Goal: Navigation & Orientation: Find specific page/section

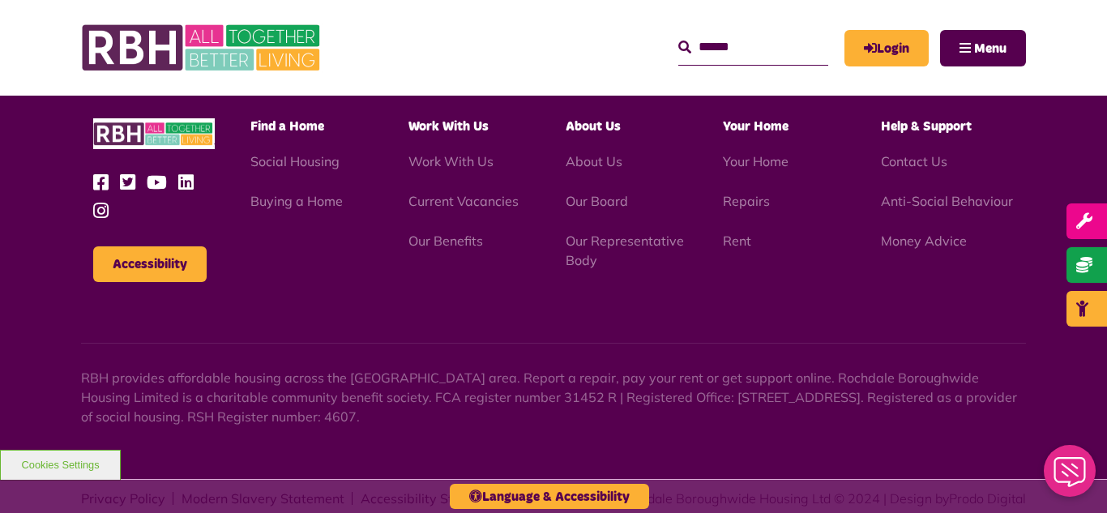
scroll to position [1955, 0]
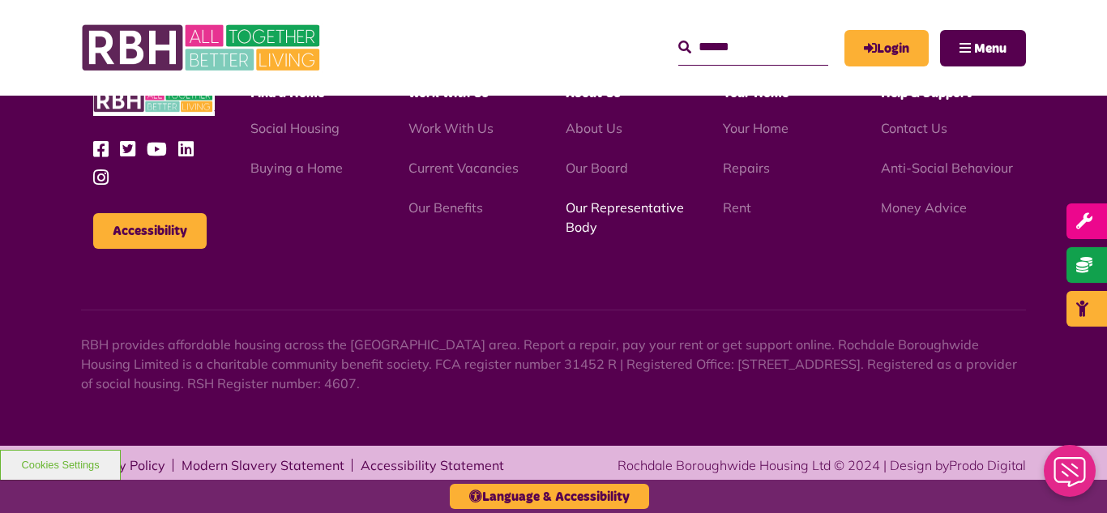
click at [637, 208] on link "Our Representative Body" at bounding box center [625, 217] width 118 height 36
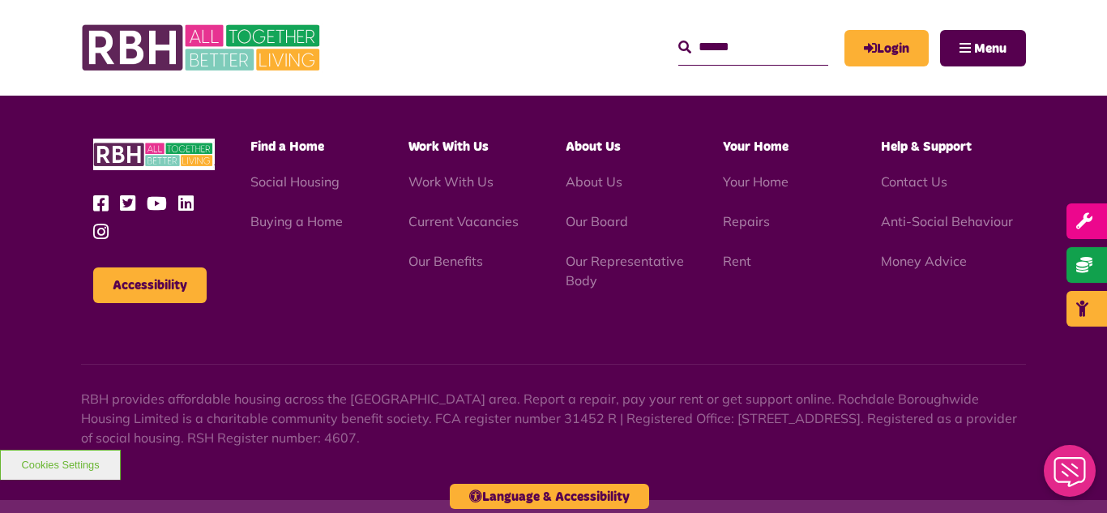
scroll to position [4706, 0]
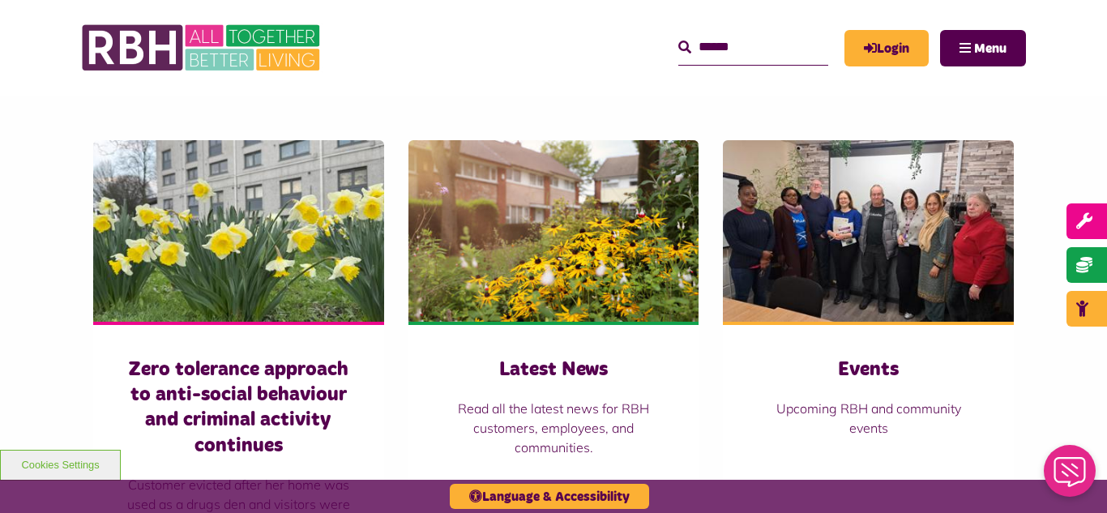
scroll to position [1070, 0]
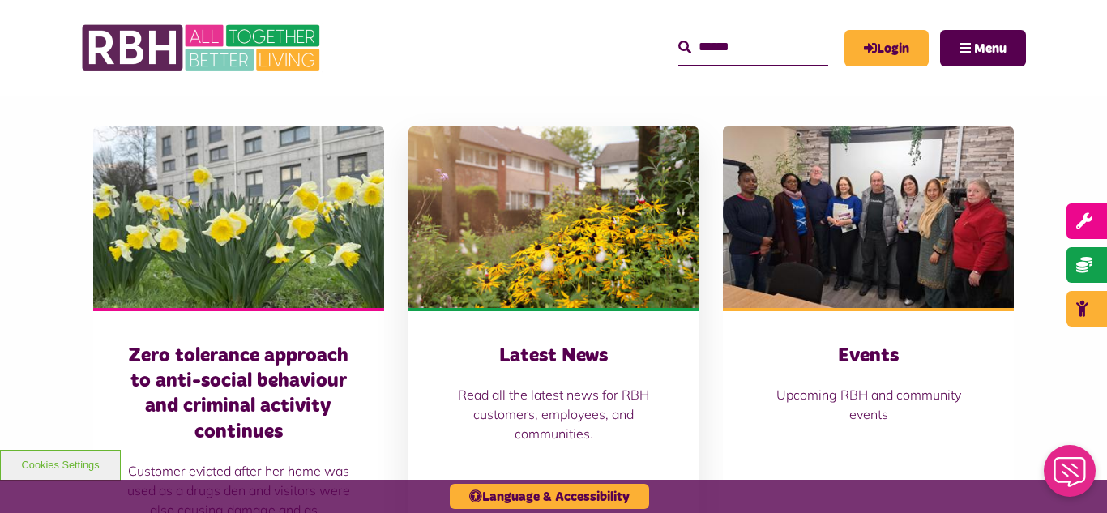
click at [574, 234] on img at bounding box center [554, 217] width 291 height 182
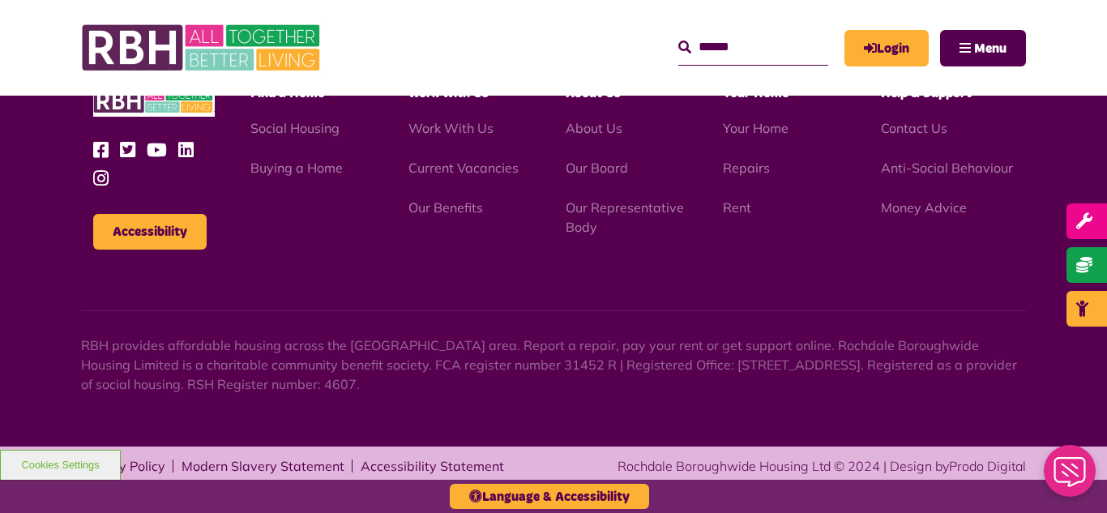
scroll to position [1765, 0]
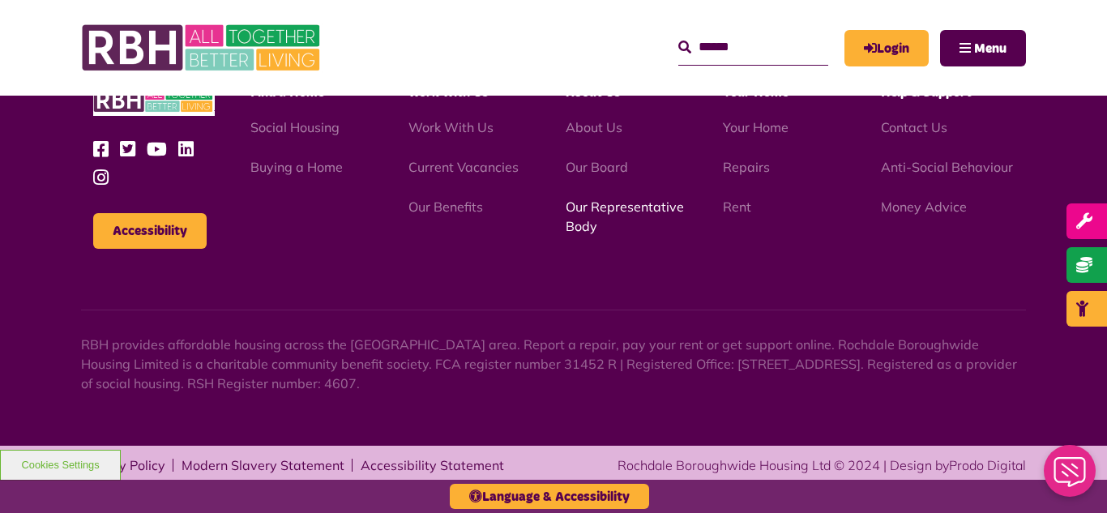
click at [608, 212] on link "Our Representative Body" at bounding box center [625, 217] width 118 height 36
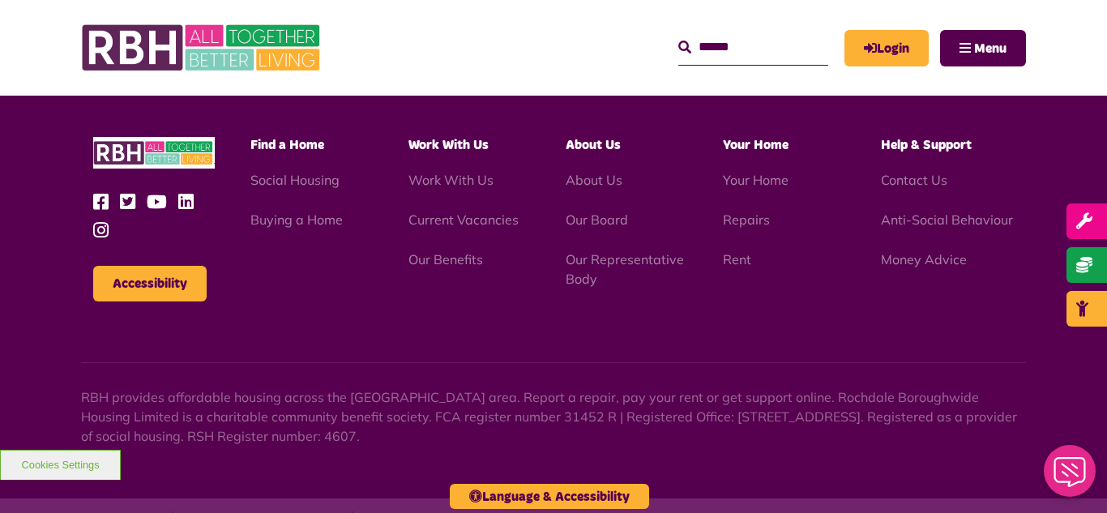
scroll to position [4706, 0]
